Goal: Information Seeking & Learning: Learn about a topic

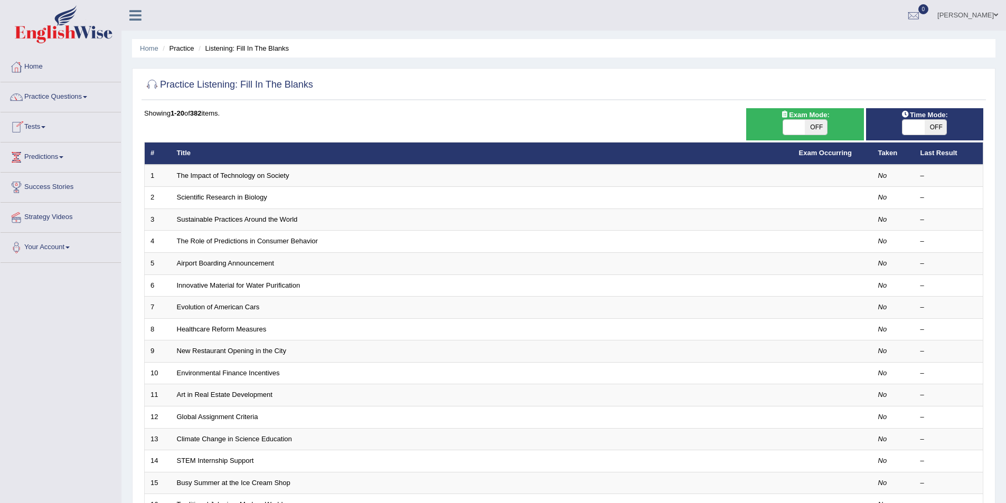
click at [813, 127] on span "OFF" at bounding box center [815, 127] width 22 height 15
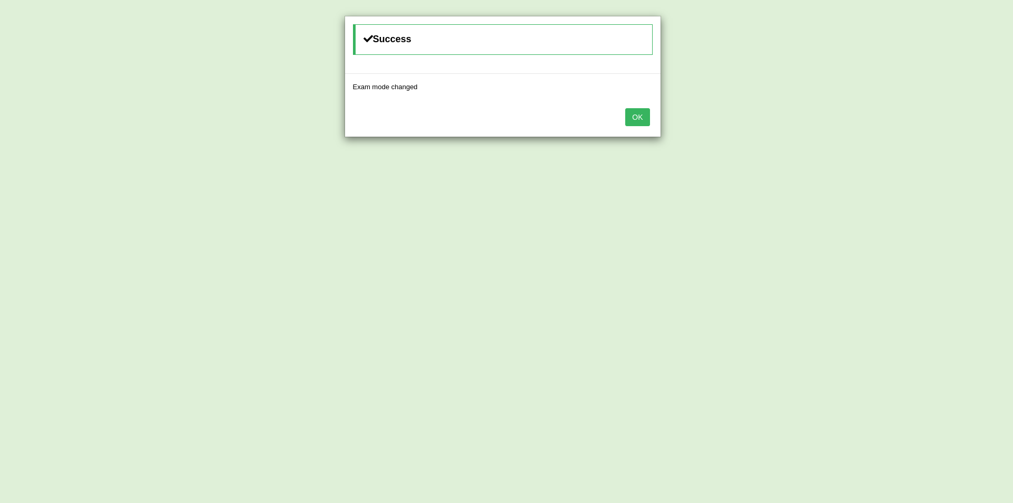
click at [646, 109] on button "OK" at bounding box center [637, 117] width 24 height 18
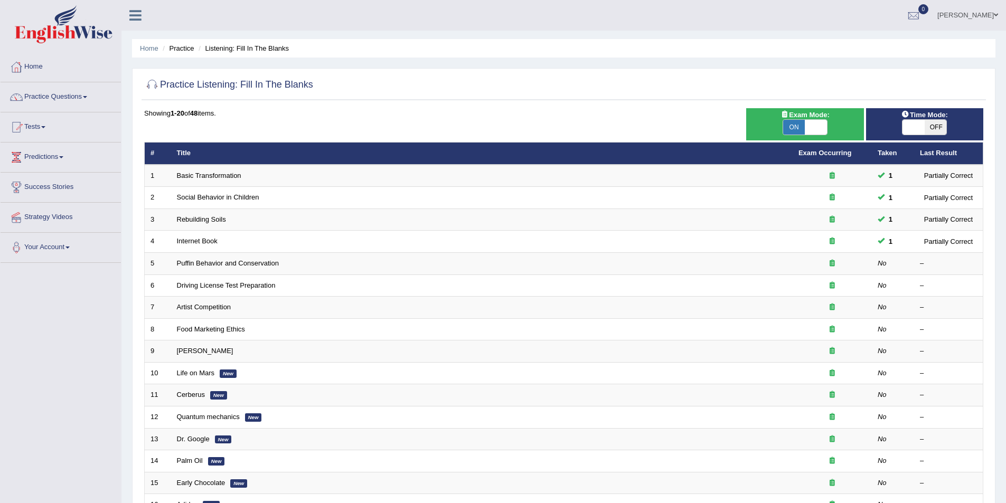
click at [931, 128] on span "OFF" at bounding box center [935, 127] width 22 height 15
checkbox input "true"
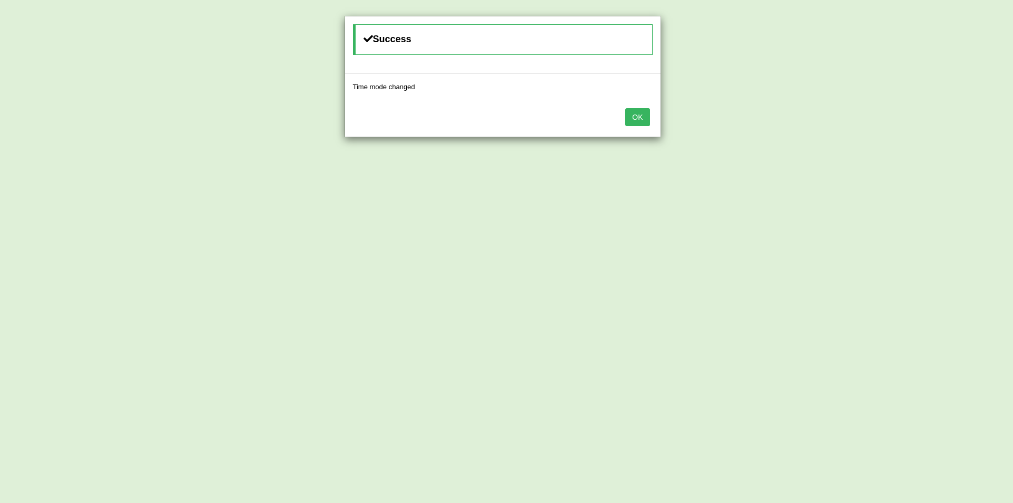
click at [630, 111] on button "OK" at bounding box center [637, 117] width 24 height 18
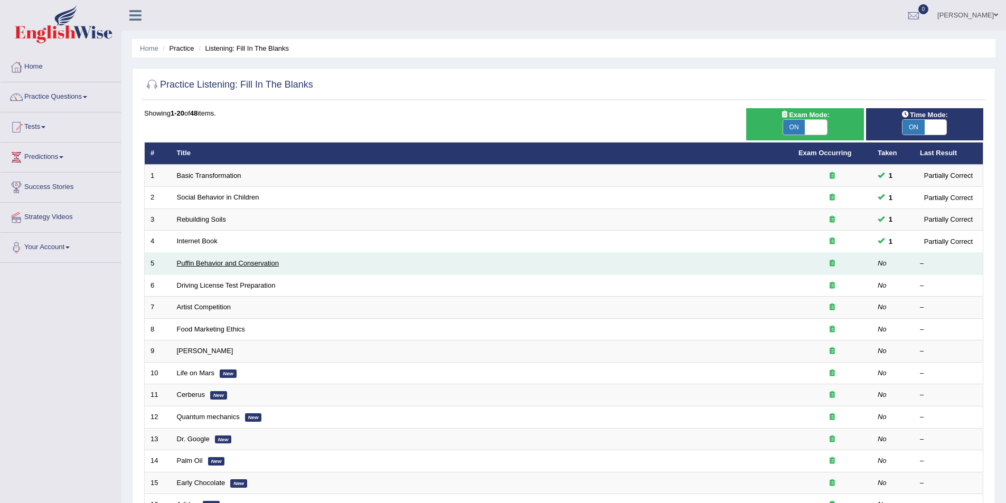
click at [224, 265] on link "Puffin Behavior and Conservation" at bounding box center [228, 263] width 102 height 8
click at [233, 261] on link "Puffin Behavior and Conservation" at bounding box center [228, 263] width 102 height 8
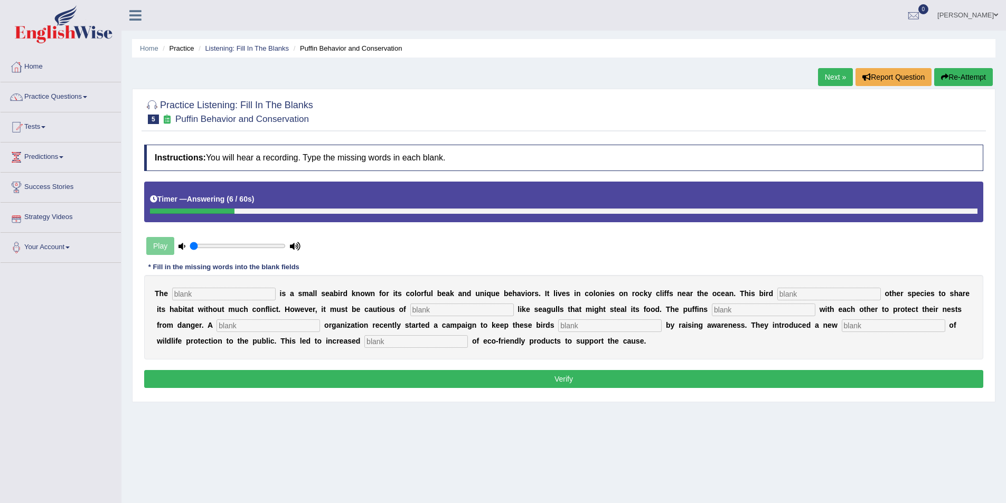
click at [203, 290] on input "text" at bounding box center [223, 294] width 103 height 13
click at [176, 292] on input "Puffin" at bounding box center [223, 294] width 103 height 13
type input "puffin"
click at [777, 292] on input "text" at bounding box center [828, 294] width 103 height 13
type input "allows"
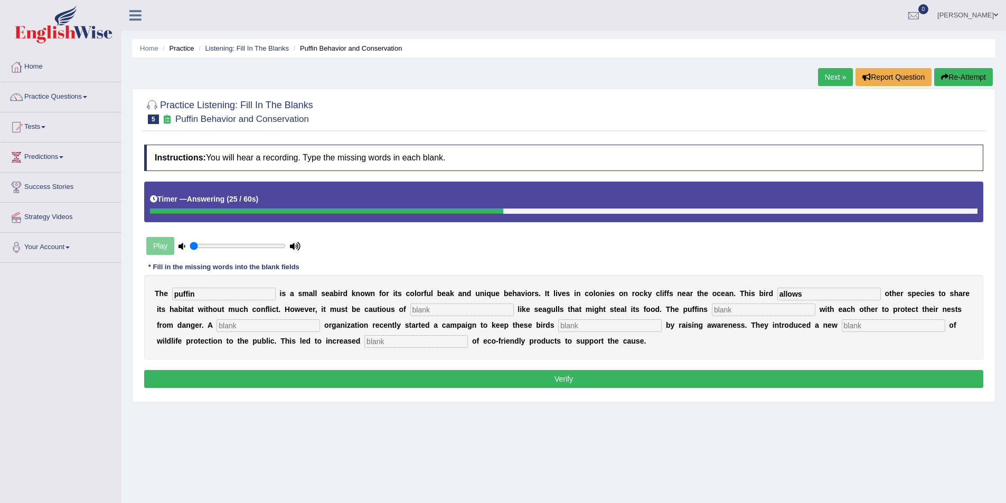
click at [410, 308] on input "text" at bounding box center [461, 310] width 103 height 13
type input "preditors"
click at [712, 311] on input "text" at bounding box center [763, 310] width 103 height 13
type input "cooperate"
click at [320, 319] on input "text" at bounding box center [267, 325] width 103 height 13
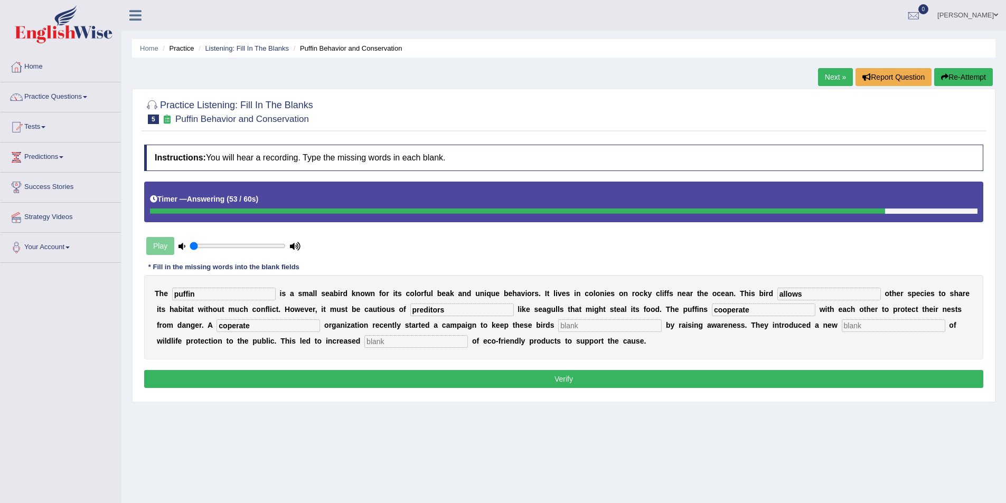
type input "coperate"
click at [558, 328] on input "text" at bounding box center [609, 325] width 103 height 13
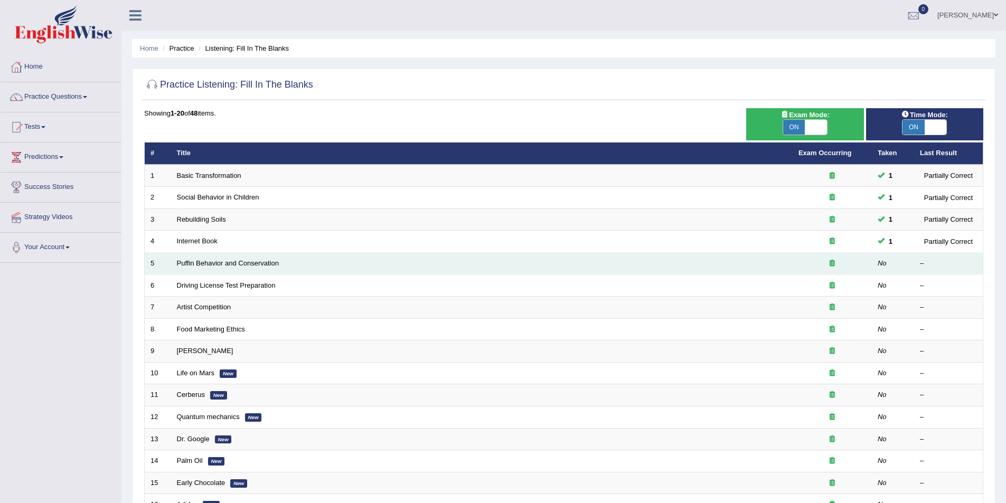
click at [821, 262] on div at bounding box center [832, 264] width 68 height 10
click at [242, 264] on link "Puffin Behavior and Conservation" at bounding box center [228, 263] width 102 height 8
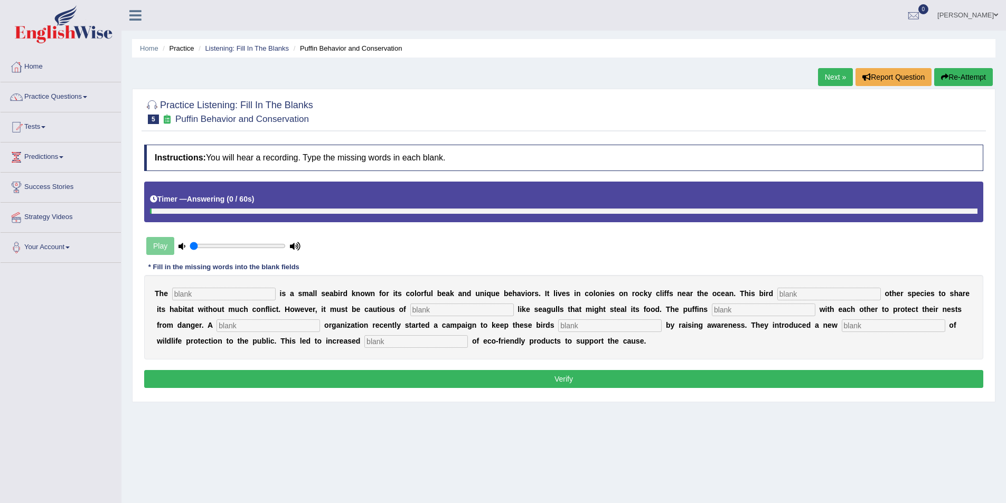
click at [217, 297] on input "text" at bounding box center [223, 294] width 103 height 13
type input "puffin"
click at [777, 297] on input "text" at bounding box center [828, 294] width 103 height 13
type input "allows"
click at [410, 306] on input "text" at bounding box center [461, 310] width 103 height 13
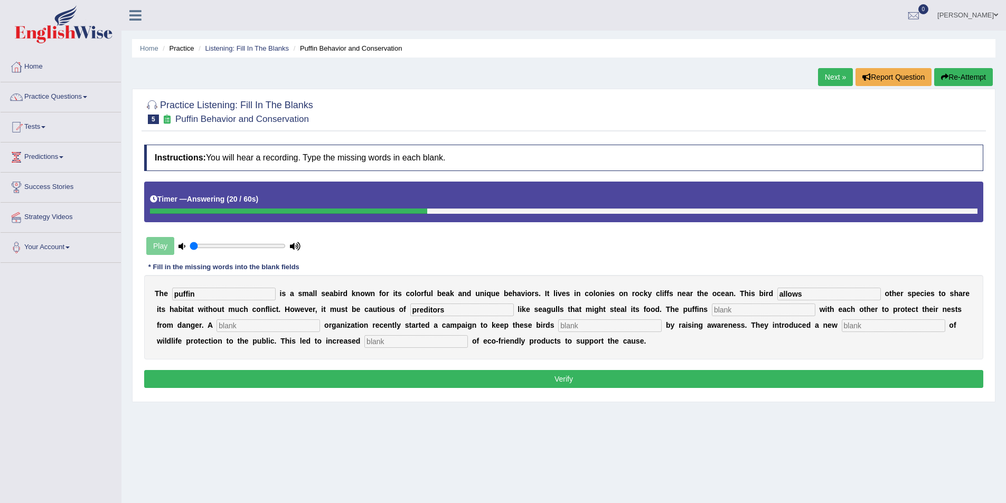
type input "preditors"
click at [712, 309] on input "text" at bounding box center [763, 310] width 103 height 13
type input "cooperated"
click at [320, 319] on input "text" at bounding box center [267, 325] width 103 height 13
type input "coperate"
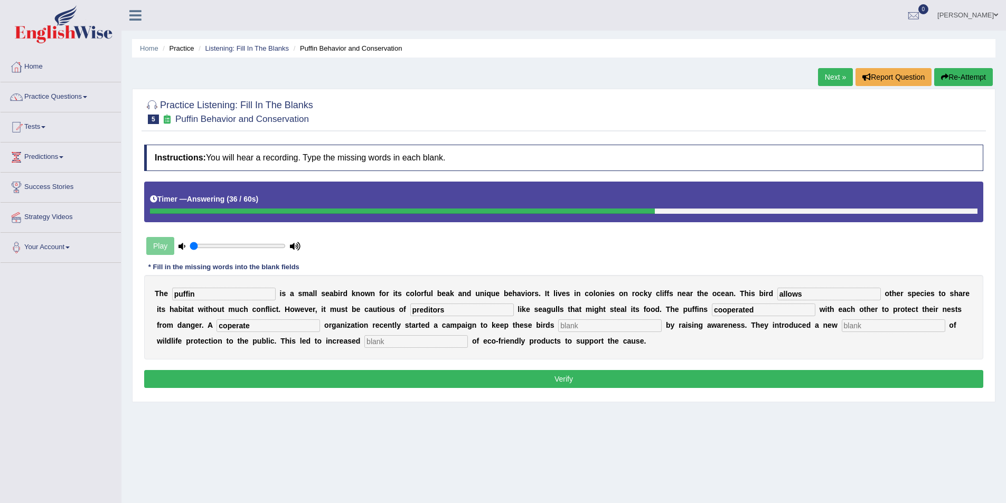
click at [558, 327] on input "text" at bounding box center [609, 325] width 103 height 13
type input "save"
click at [841, 323] on input "text" at bounding box center [892, 325] width 103 height 13
type input "conception"
click at [364, 340] on input "text" at bounding box center [415, 341] width 103 height 13
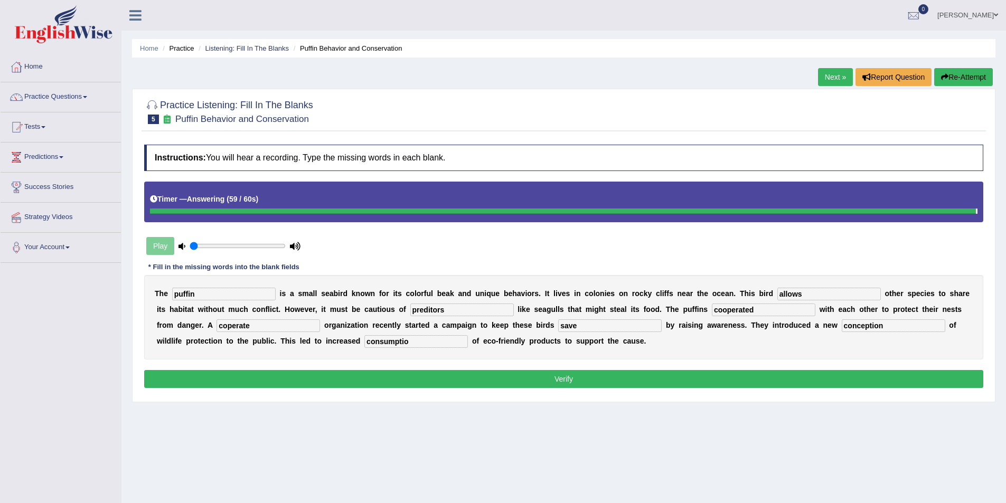
type input "consumptio"
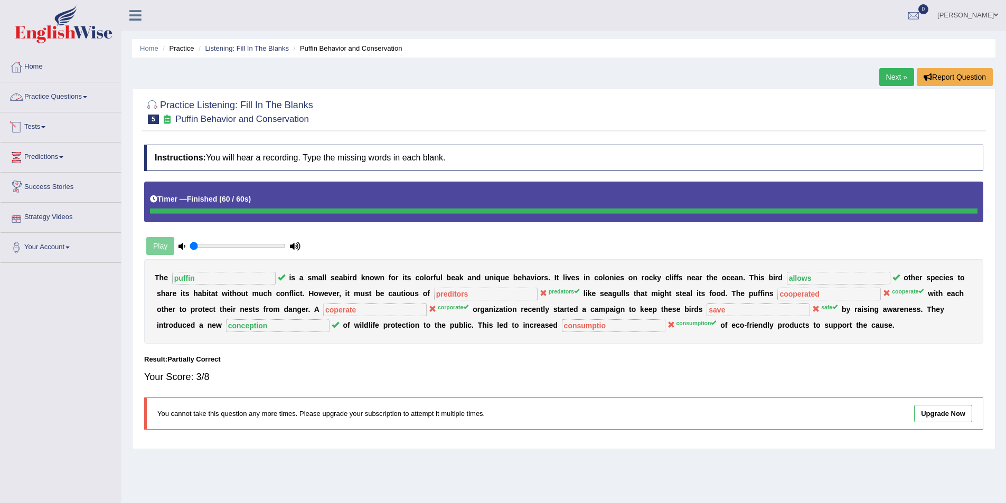
click at [87, 96] on span at bounding box center [85, 97] width 4 height 2
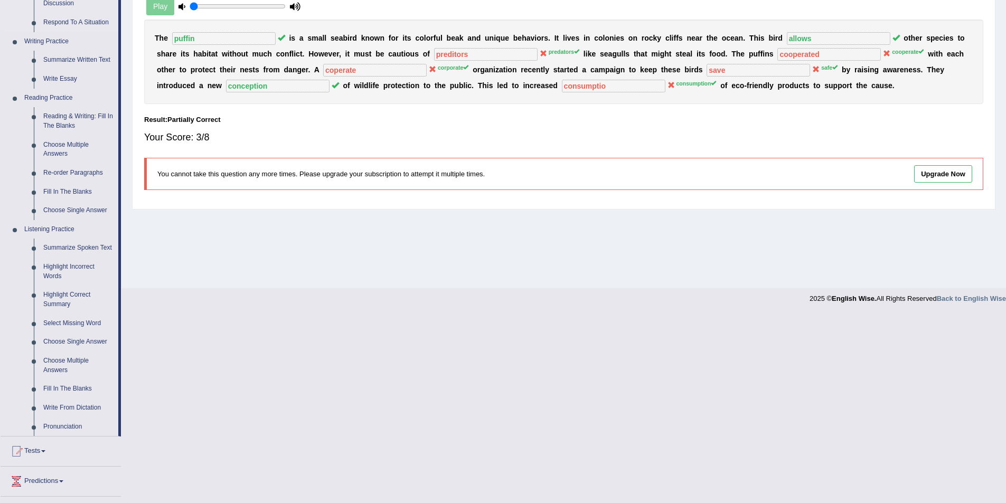
scroll to position [317, 0]
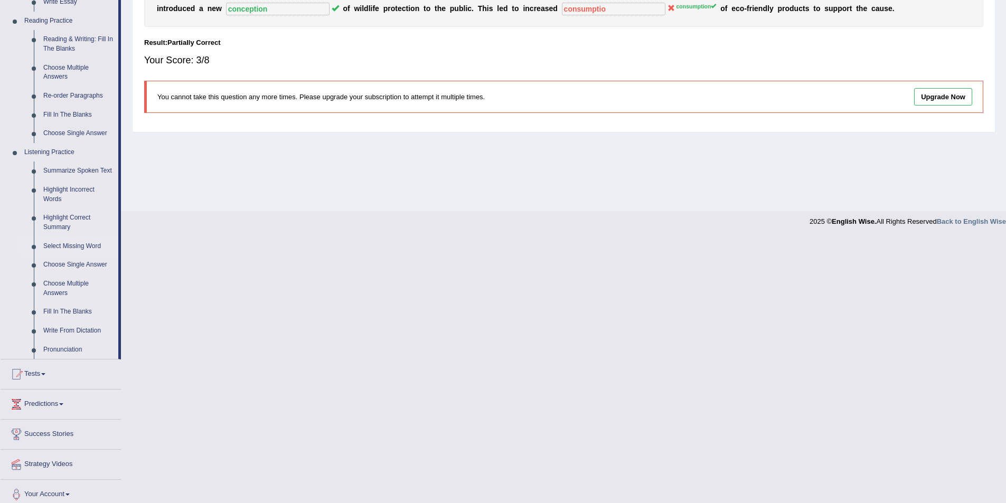
click at [71, 244] on link "Select Missing Word" at bounding box center [79, 246] width 80 height 19
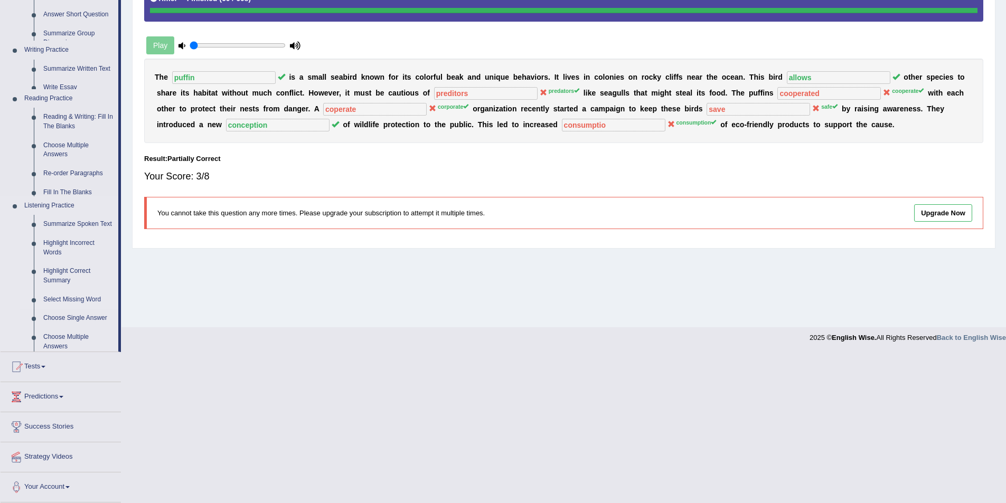
scroll to position [51, 0]
